Goal: Task Accomplishment & Management: Manage account settings

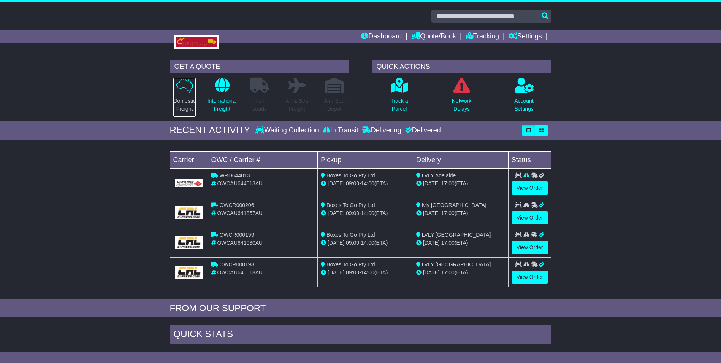
click at [181, 105] on p "Domestic Freight" at bounding box center [184, 105] width 22 height 16
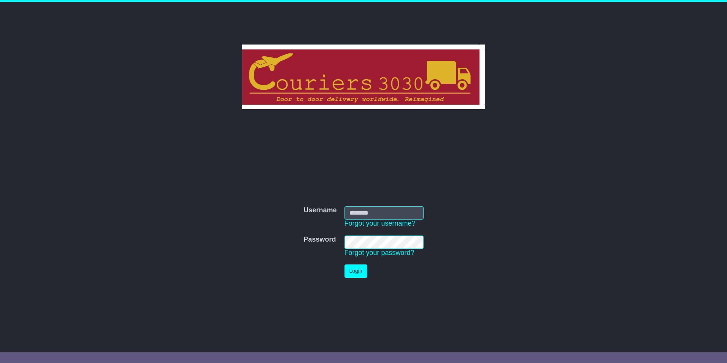
type input "********"
click at [362, 273] on button "Login" at bounding box center [356, 270] width 23 height 13
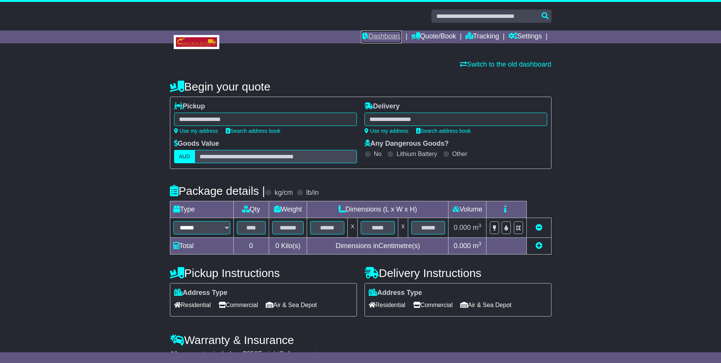
click at [384, 35] on link "Dashboard" at bounding box center [381, 36] width 41 height 13
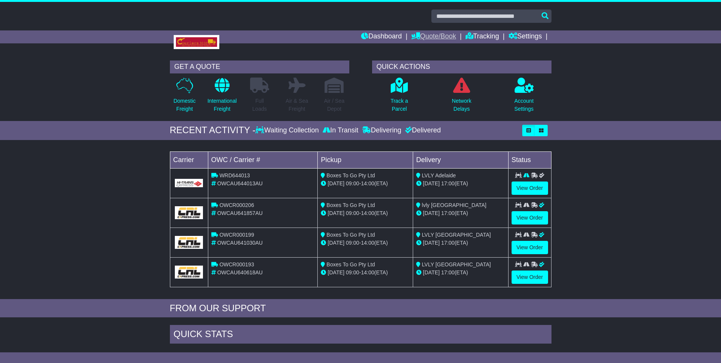
click at [431, 34] on link "Quote/Book" at bounding box center [433, 36] width 45 height 13
click at [480, 35] on link "Tracking" at bounding box center [482, 36] width 33 height 13
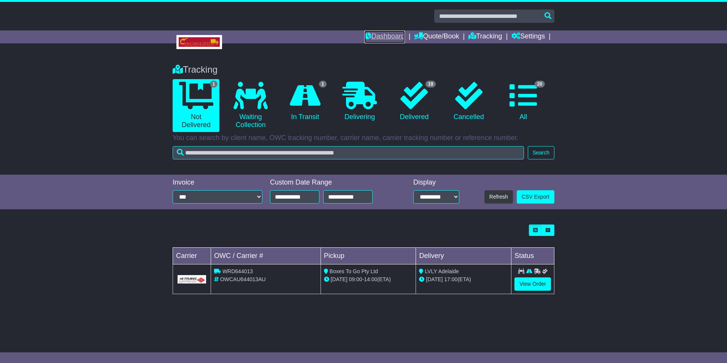
click at [375, 37] on link "Dashboard" at bounding box center [384, 36] width 41 height 13
